Goal: Navigation & Orientation: Find specific page/section

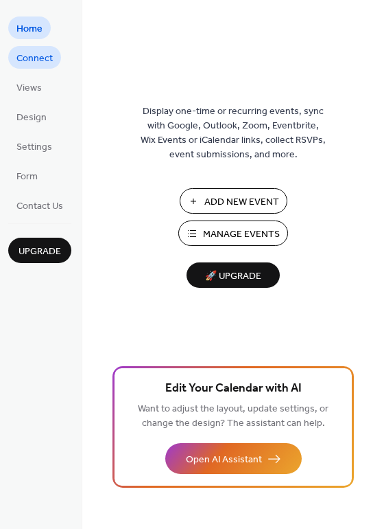
click at [51, 56] on span "Connect" at bounding box center [34, 58] width 36 height 14
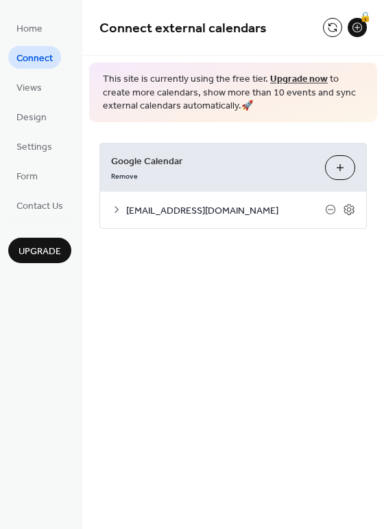
drag, startPoint x: 282, startPoint y: 206, endPoint x: 284, endPoint y: 214, distance: 8.4
click at [284, 214] on span "[EMAIL_ADDRESS][DOMAIN_NAME]" at bounding box center [225, 210] width 199 height 14
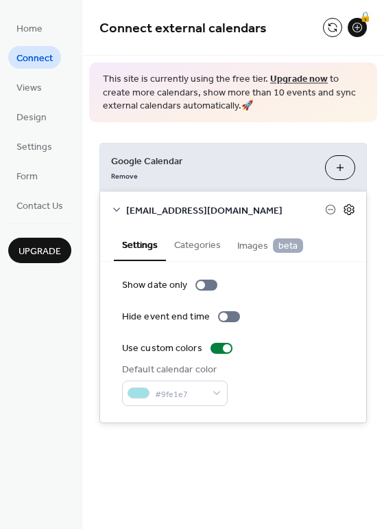
click at [348, 208] on icon at bounding box center [349, 209] width 5 height 5
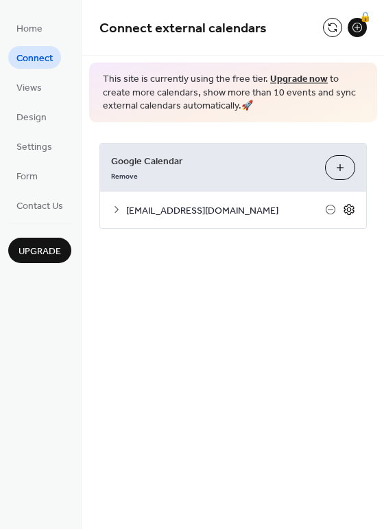
click at [348, 208] on icon at bounding box center [349, 209] width 5 height 5
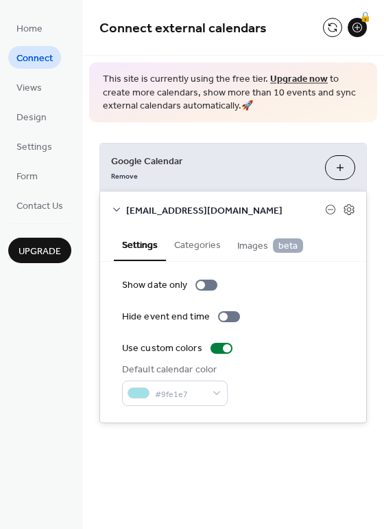
click at [120, 208] on icon at bounding box center [116, 209] width 11 height 11
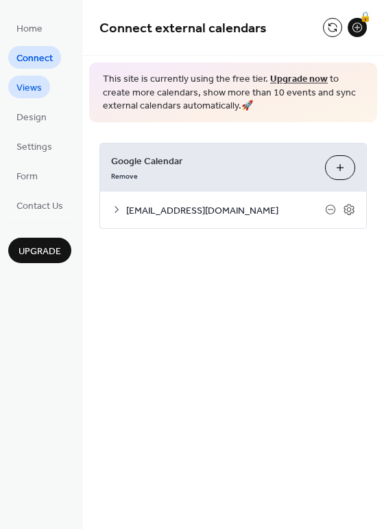
click at [45, 89] on link "Views" at bounding box center [29, 87] width 42 height 23
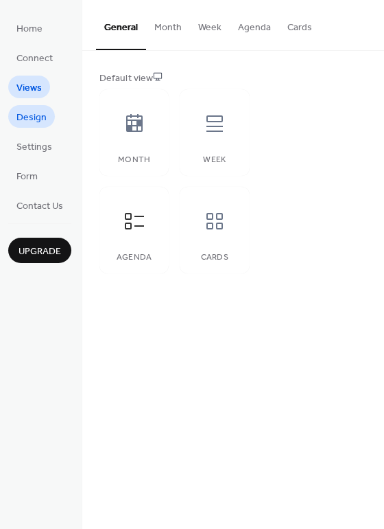
click at [41, 112] on span "Design" at bounding box center [31, 118] width 30 height 14
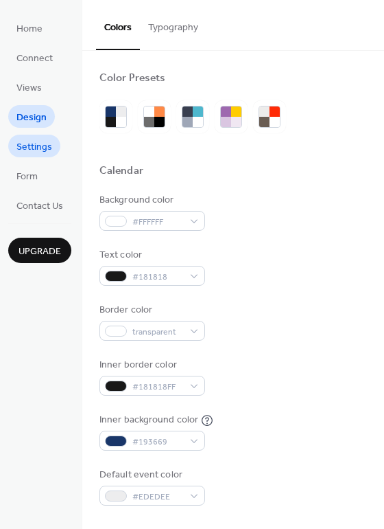
click at [41, 146] on span "Settings" at bounding box center [34, 147] width 36 height 14
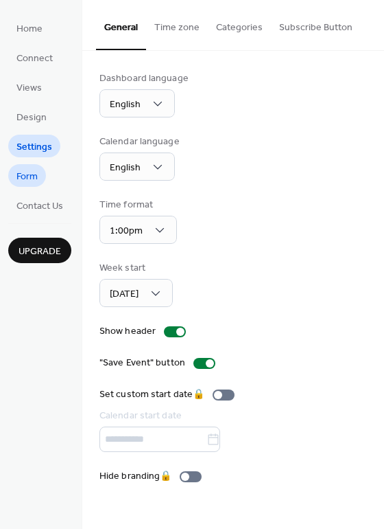
click at [12, 170] on link "Form" at bounding box center [27, 175] width 38 height 23
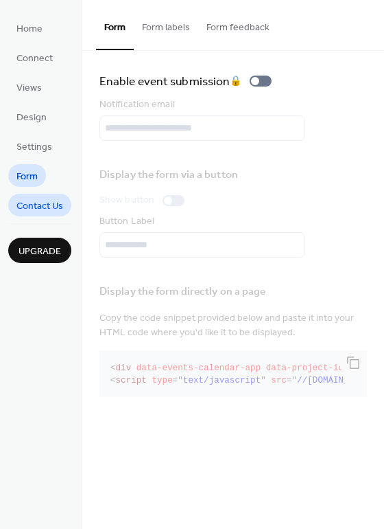
click at [41, 201] on span "Contact Us" at bounding box center [39, 206] width 47 height 14
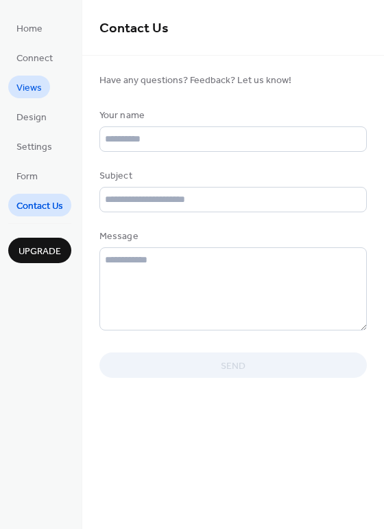
click at [43, 91] on link "Views" at bounding box center [29, 87] width 42 height 23
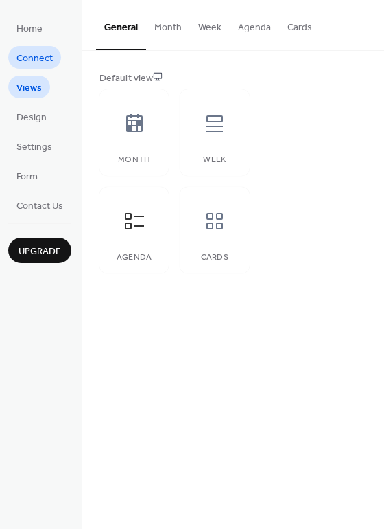
click at [50, 60] on span "Connect" at bounding box center [34, 58] width 36 height 14
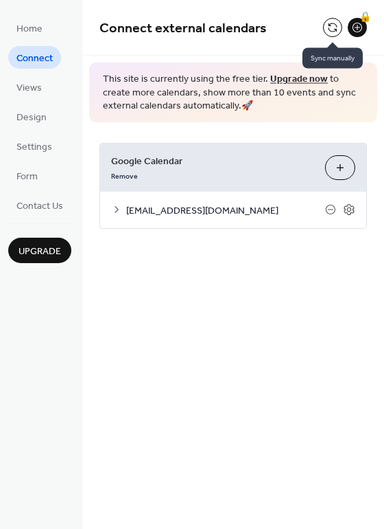
click at [326, 30] on button at bounding box center [332, 27] width 19 height 19
